Goal: Find specific page/section: Find specific page/section

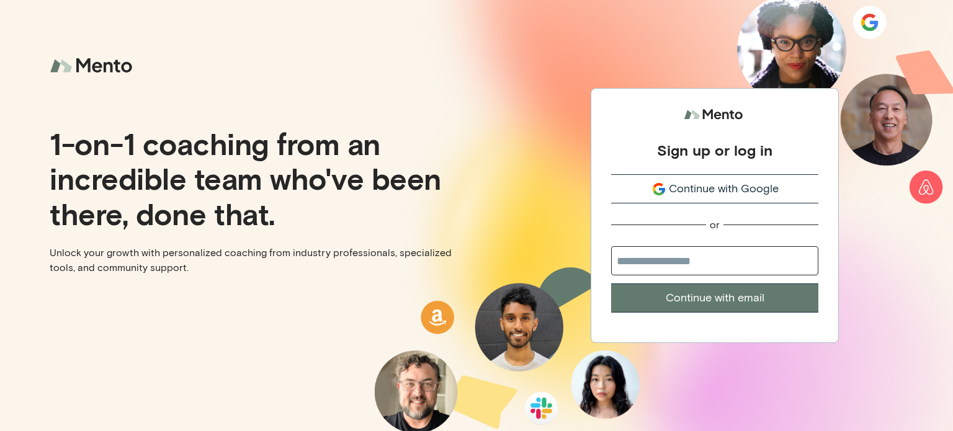
click at [652, 187] on icon "submit" at bounding box center [659, 189] width 15 height 15
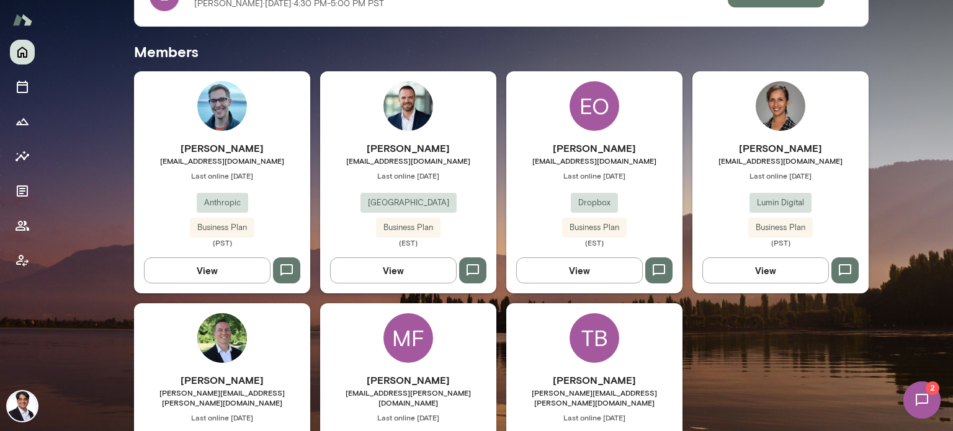
scroll to position [389, 0]
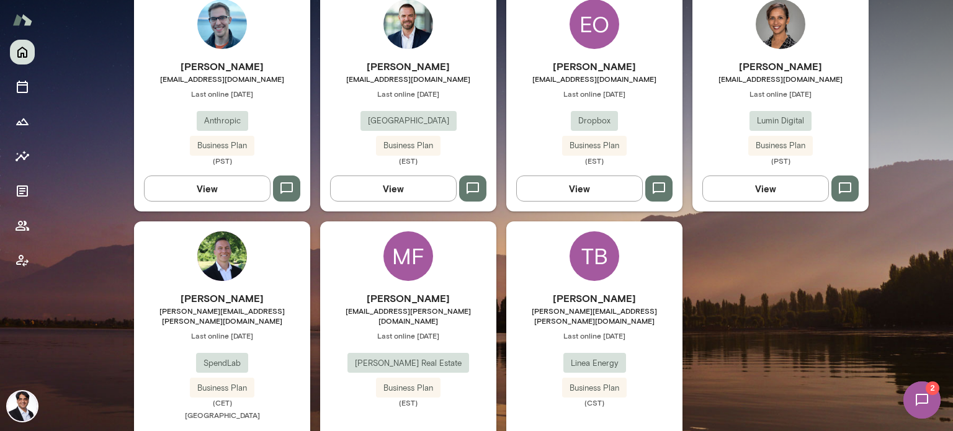
click at [425, 288] on div "MF [PERSON_NAME] [EMAIL_ADDRESS][PERSON_NAME][DOMAIN_NAME] Last online [DATE] […" at bounding box center [408, 345] width 176 height 247
